Goal: Find specific page/section: Find specific page/section

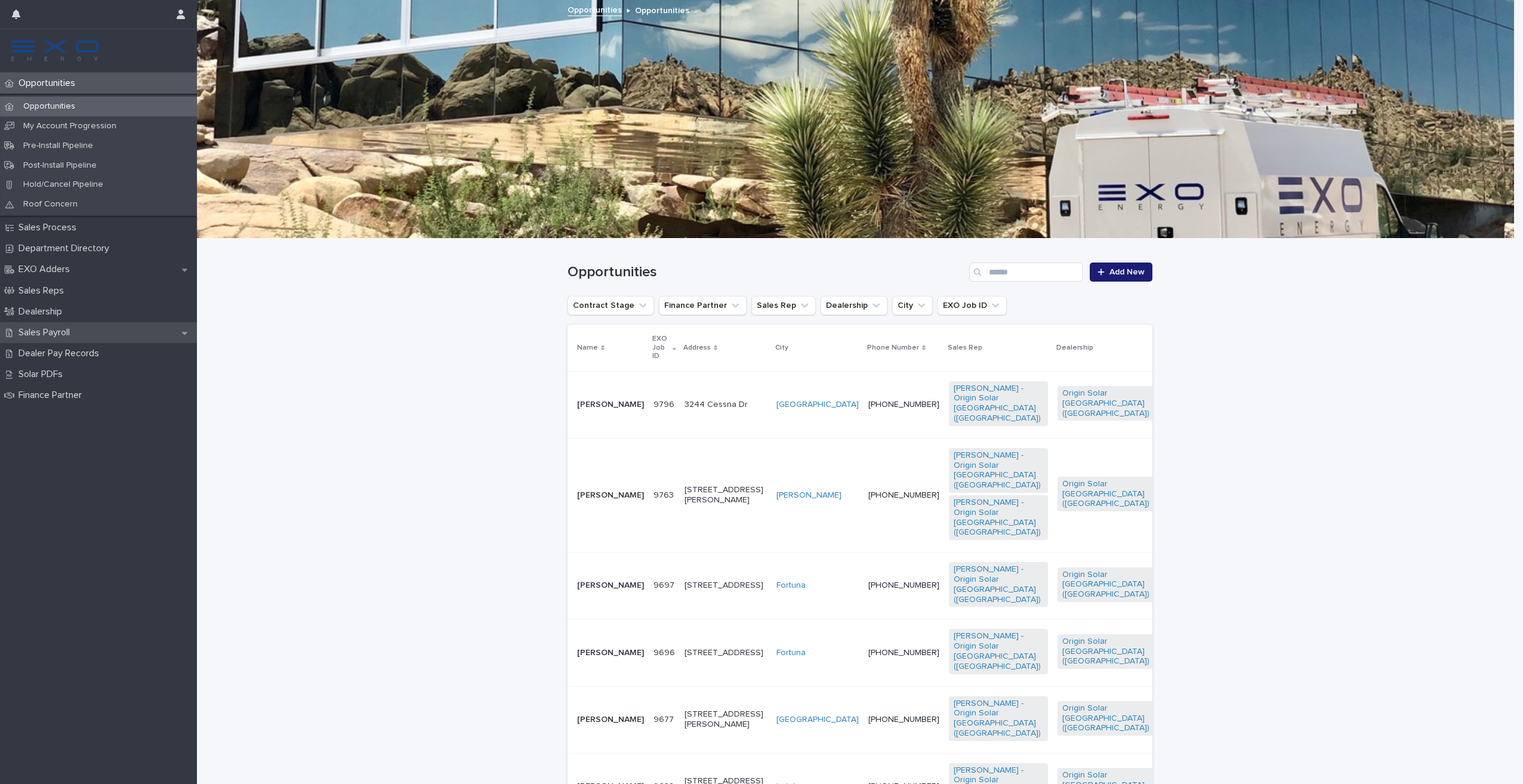
click at [63, 331] on p "Sales Payroll" at bounding box center [46, 333] width 65 height 12
